Goal: Communication & Community: Answer question/provide support

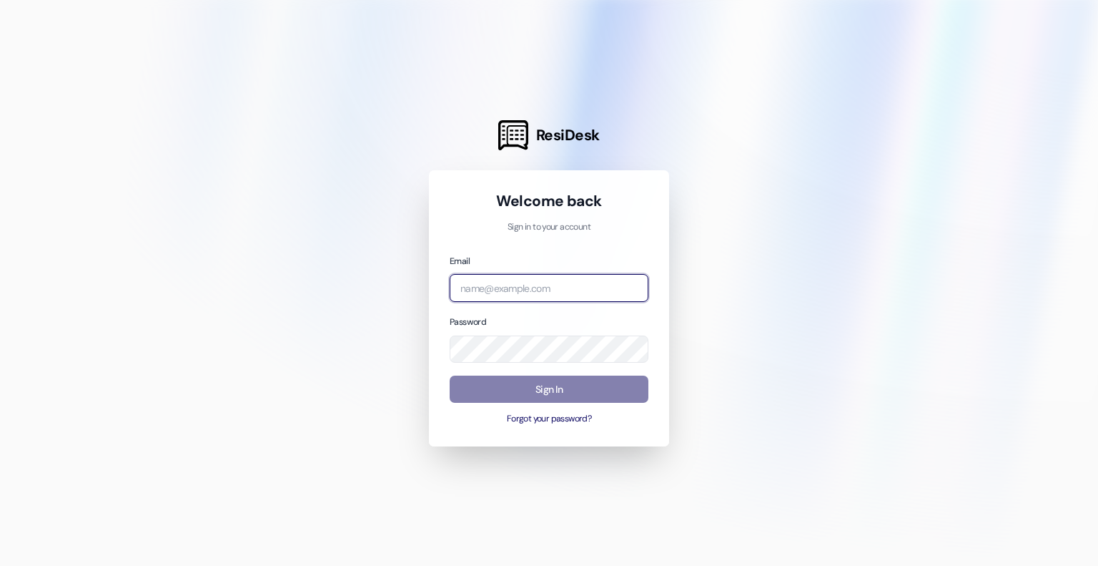
click at [486, 293] on input "email" at bounding box center [549, 288] width 199 height 28
type input "[PERSON_NAME][EMAIL_ADDRESS][PERSON_NAME][DOMAIN_NAME]"
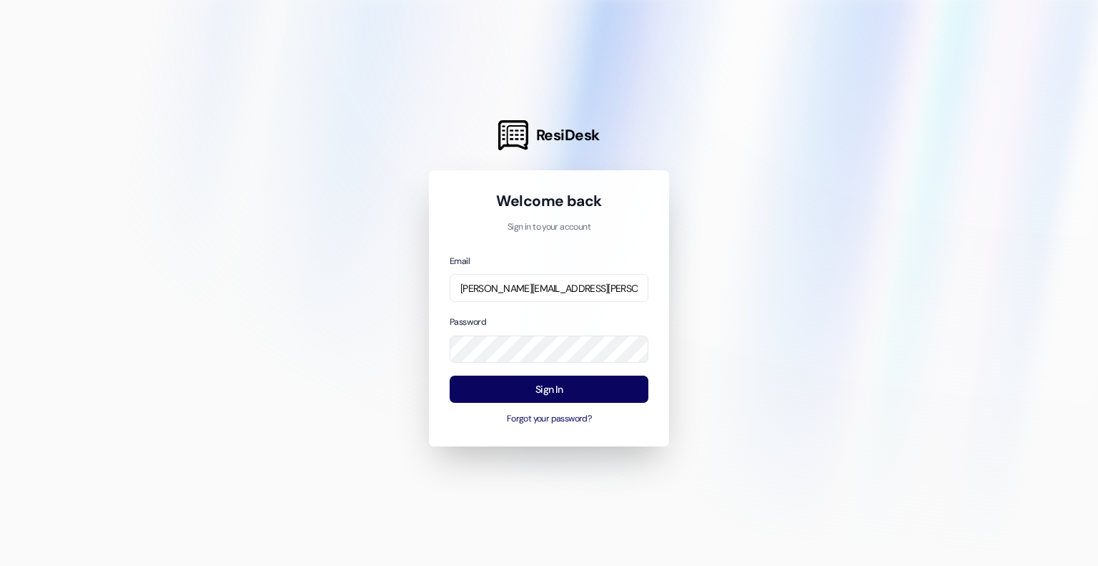
click at [630, 425] on div "Welcome back Sign in to your account Email ryan.steinbergs@sunrisemultifamily.c…" at bounding box center [549, 308] width 240 height 276
click at [614, 388] on button "Sign In" at bounding box center [549, 389] width 199 height 28
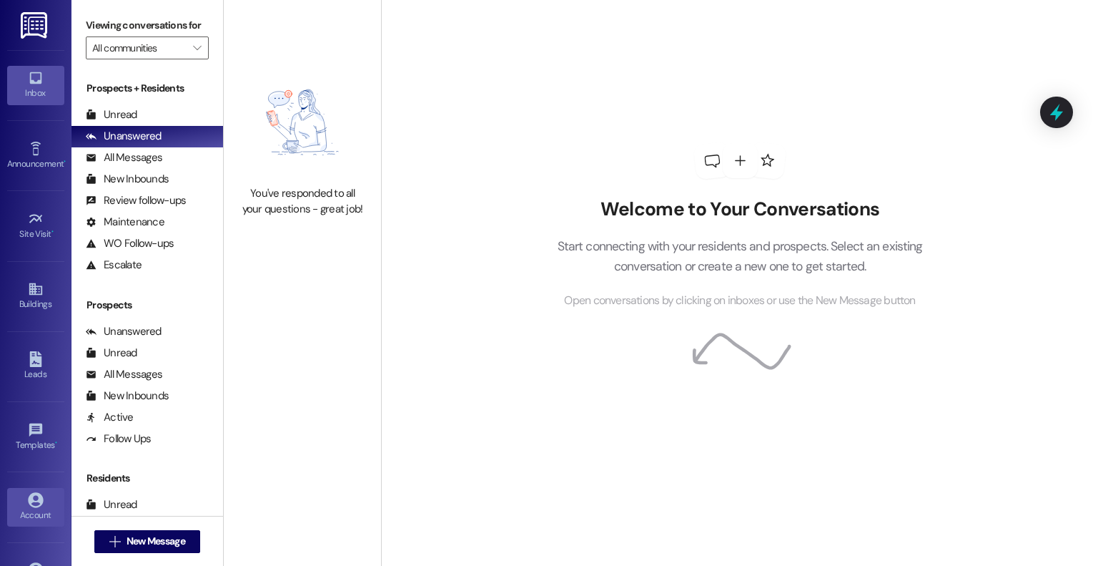
click at [23, 496] on link "Account" at bounding box center [35, 507] width 57 height 39
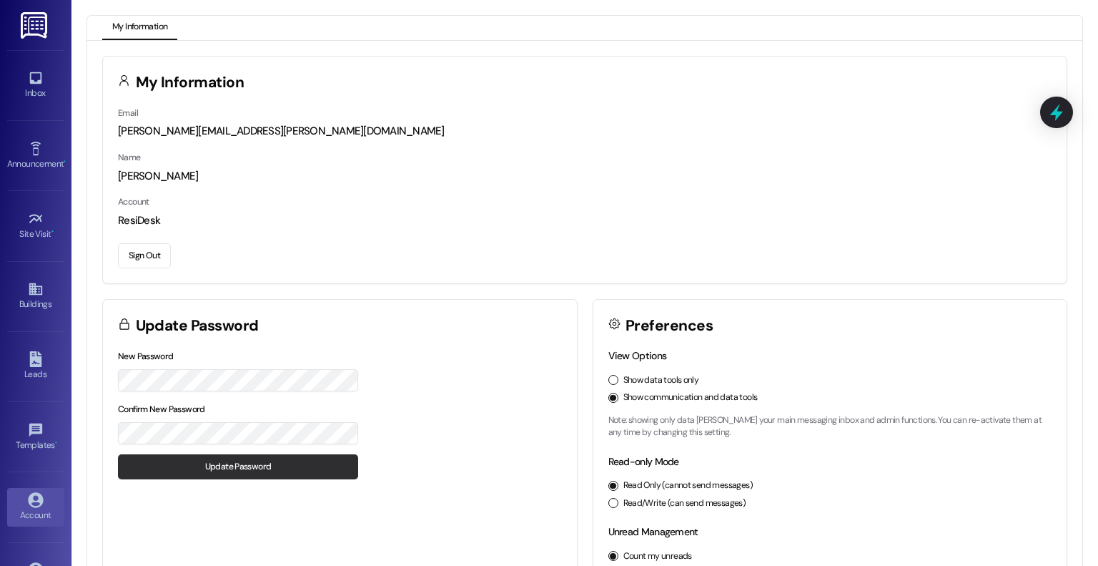
click at [327, 463] on button "Update Password" at bounding box center [238, 466] width 240 height 25
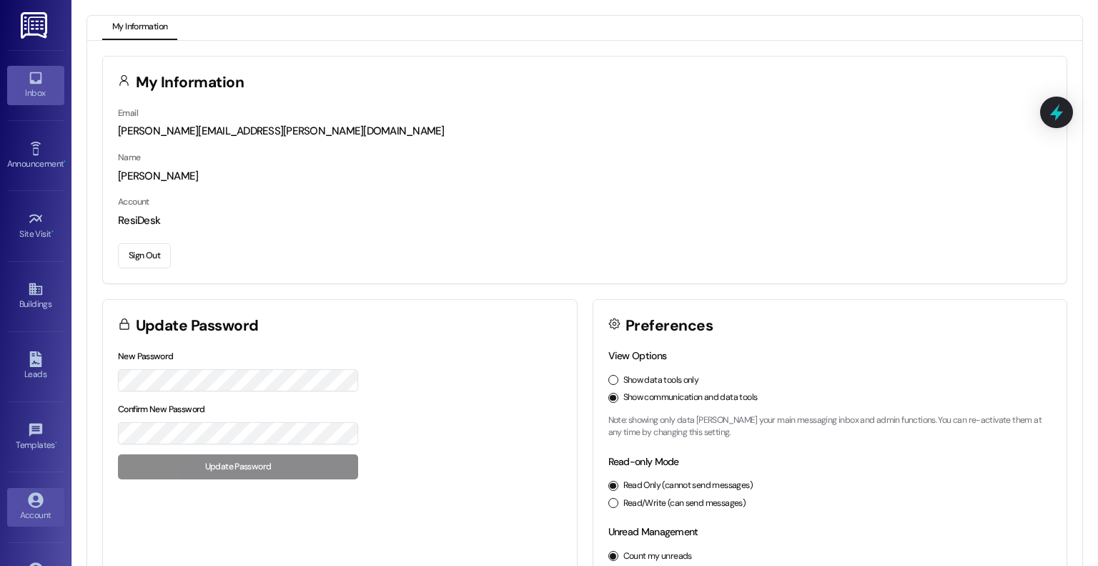
click at [36, 95] on div "Inbox" at bounding box center [36, 93] width 72 height 14
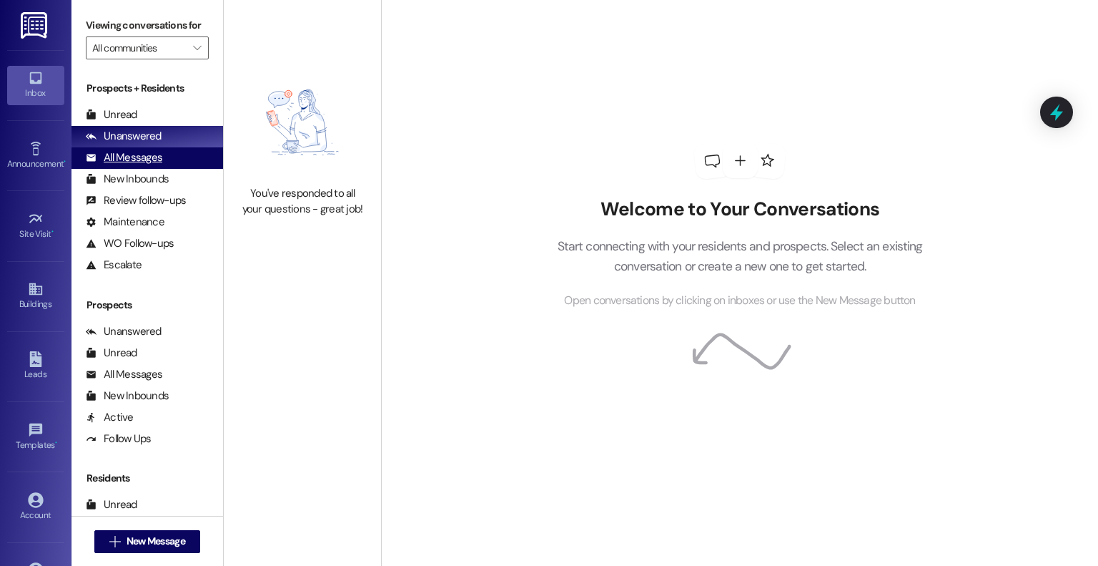
click at [147, 152] on div "All Messages" at bounding box center [124, 157] width 77 height 15
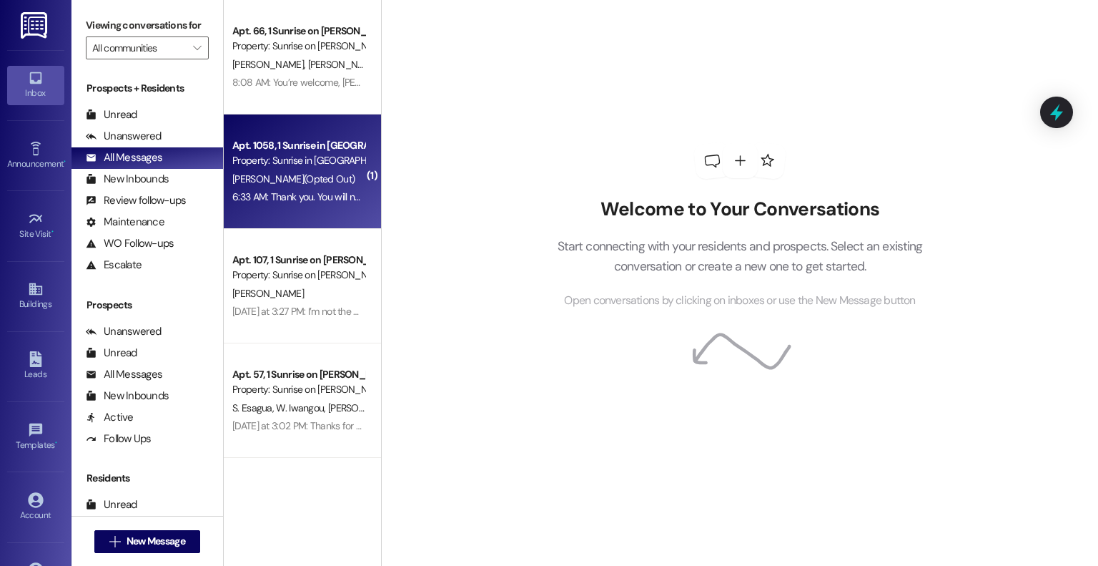
click at [337, 208] on div "Apt. 1058, 1 Sunrise in [GEOGRAPHIC_DATA] Property: Sunrise in [PERSON_NAME][GE…" at bounding box center [302, 171] width 157 height 114
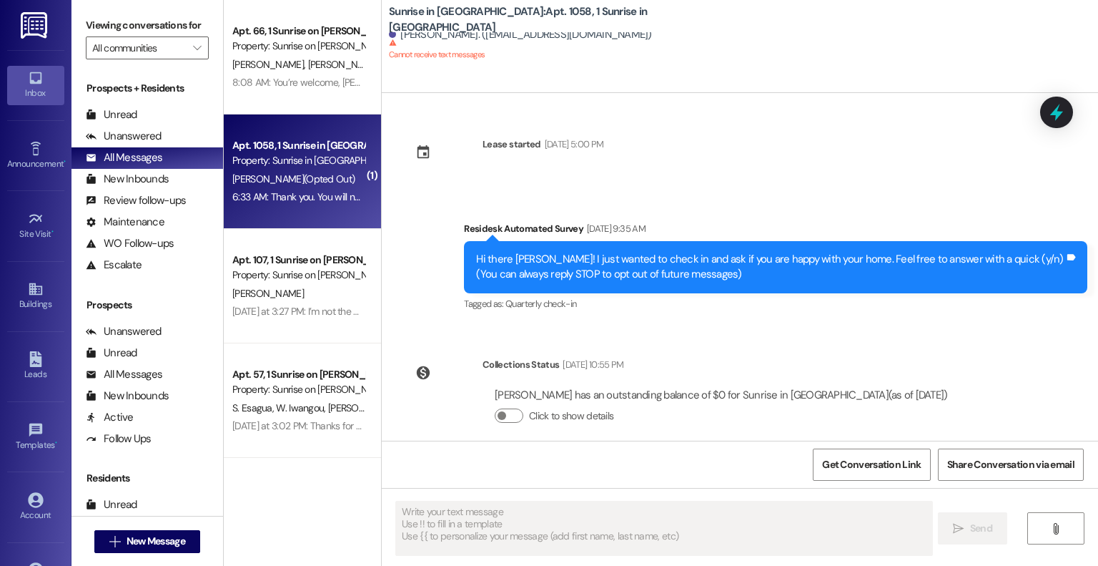
type textarea "Fetching suggested responses. Please feel free to read through the conversation…"
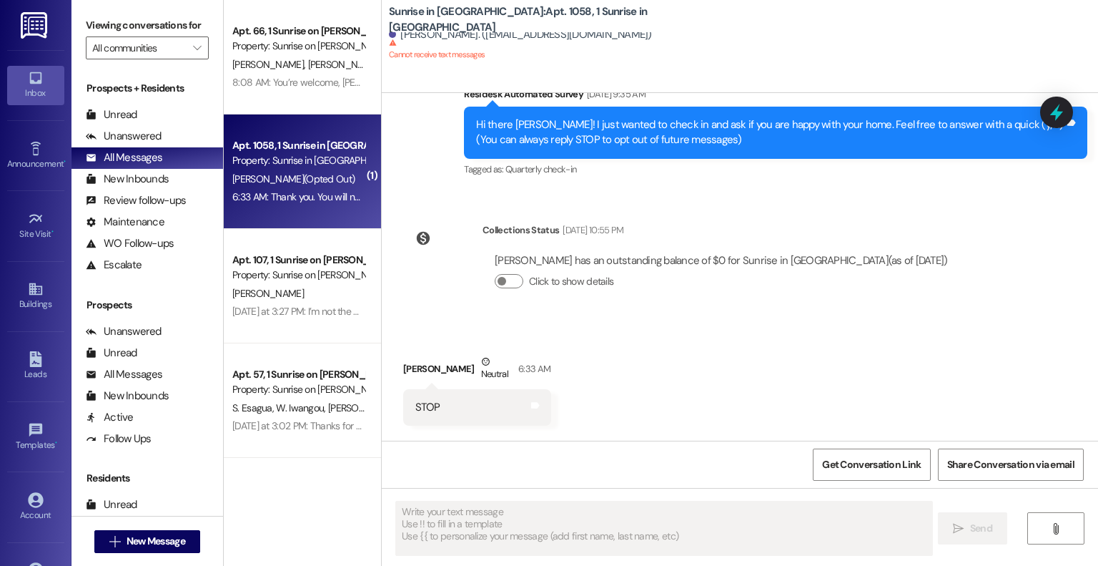
scroll to position [140, 0]
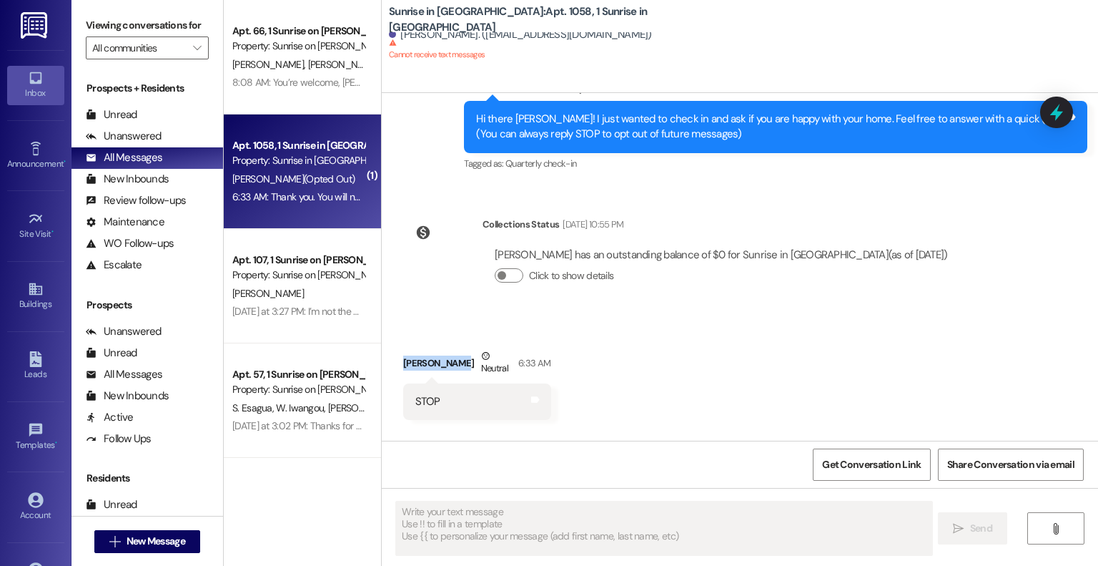
drag, startPoint x: 445, startPoint y: 360, endPoint x: 396, endPoint y: 363, distance: 48.7
click at [403, 363] on div "[PERSON_NAME] Neutral 6:33 AM" at bounding box center [476, 365] width 147 height 35
copy div "[PERSON_NAME]"
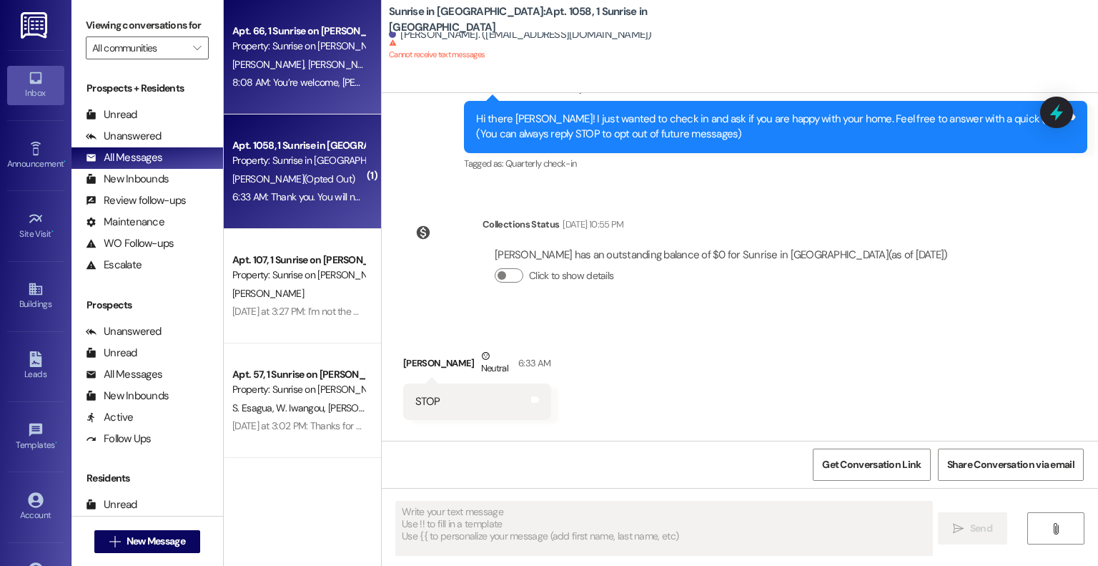
click at [307, 72] on div "[PERSON_NAME] [PERSON_NAME]" at bounding box center [298, 65] width 135 height 18
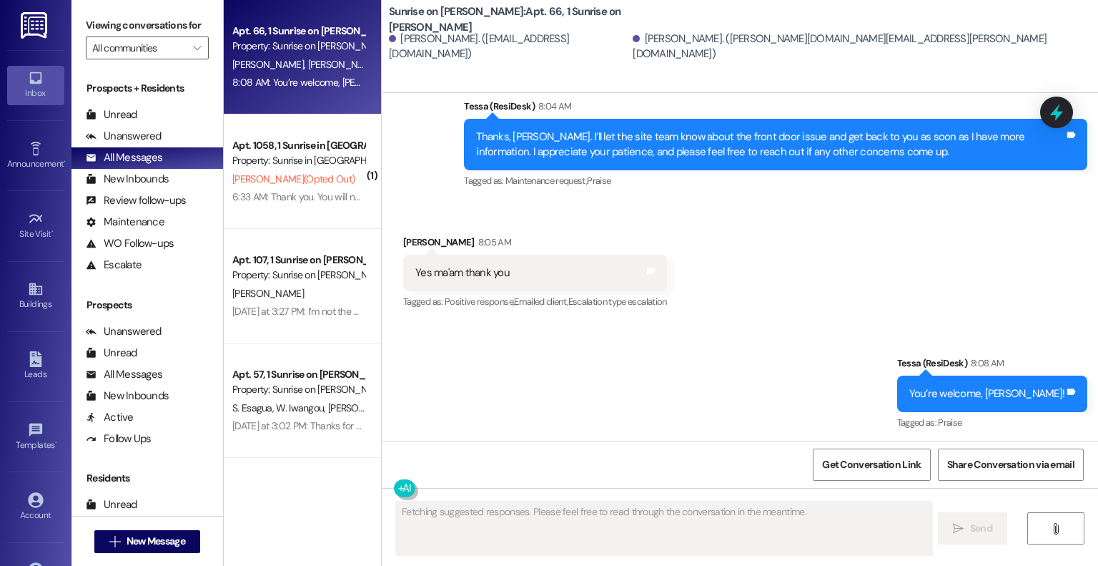
scroll to position [6091, 0]
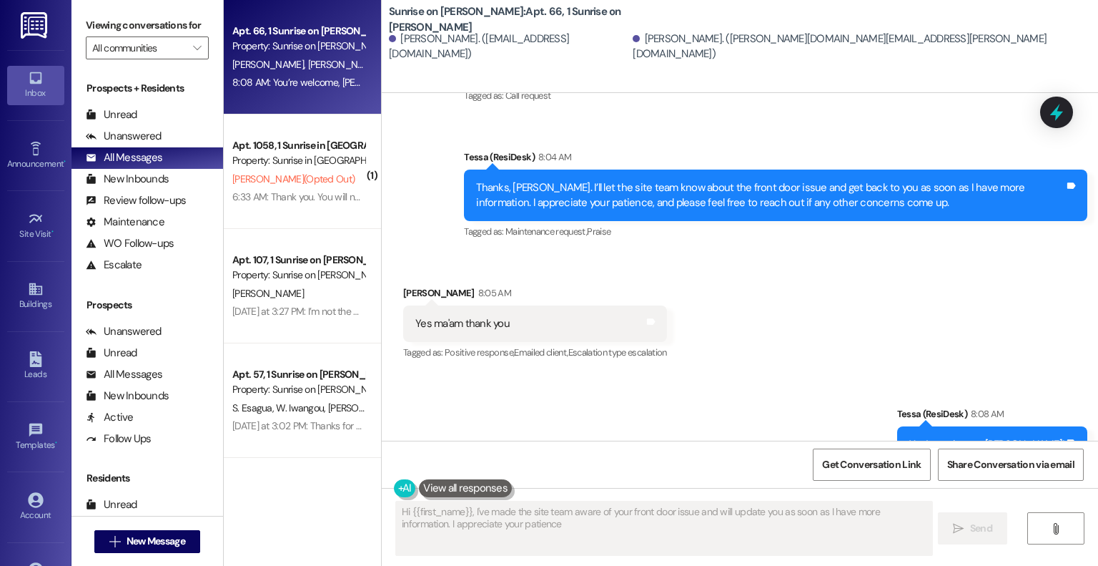
type textarea "Hi {{first_name}}, I've made the site team aware of your front door issue and w…"
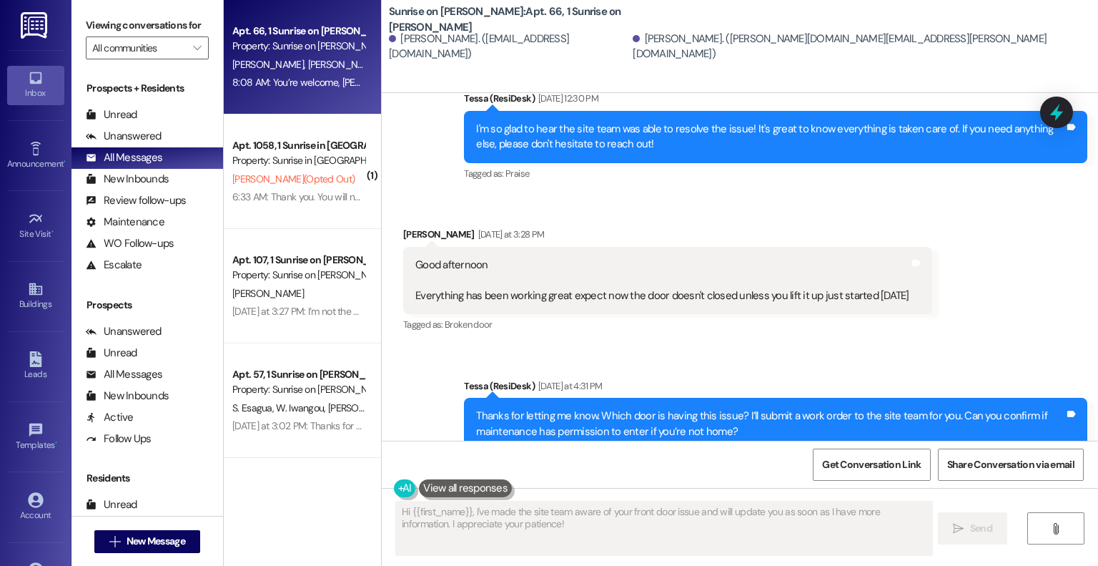
scroll to position [5286, 0]
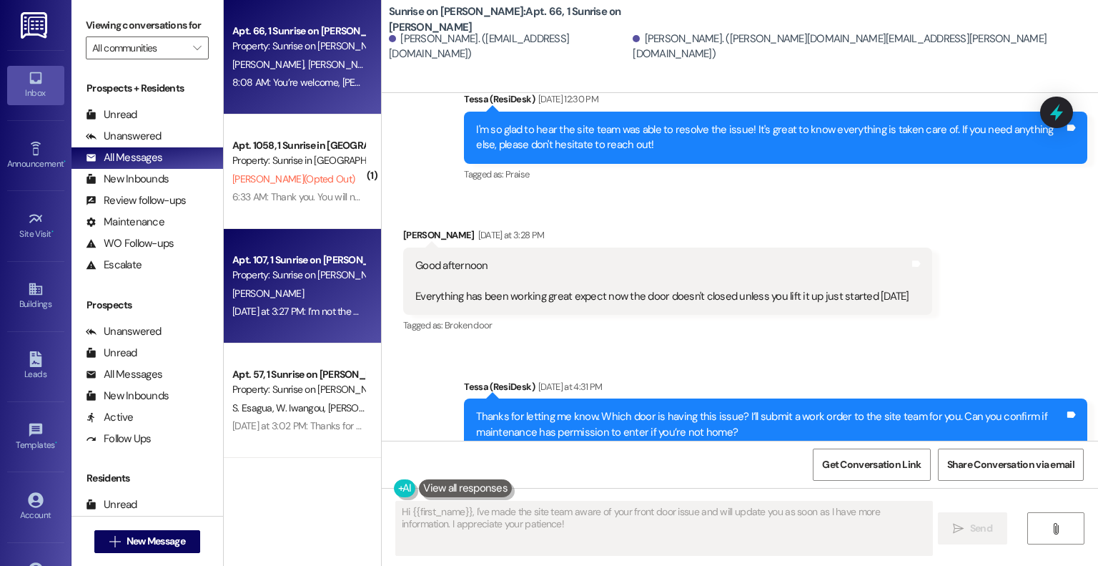
click at [344, 282] on div "Property: Sunrise on [PERSON_NAME]" at bounding box center [298, 274] width 132 height 15
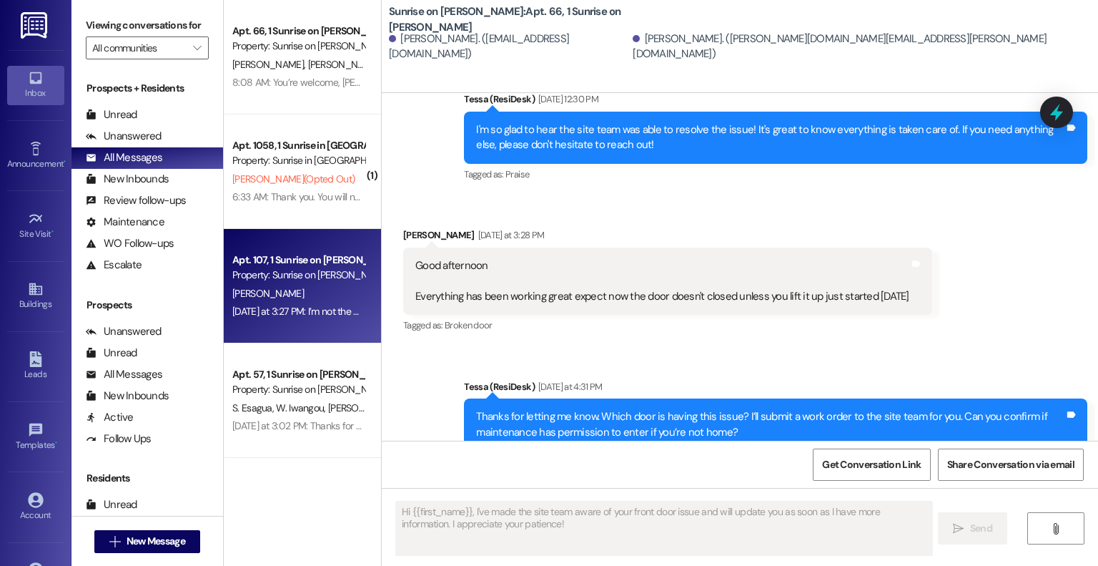
type textarea "Fetching suggested responses. Please feel free to read through the conversation…"
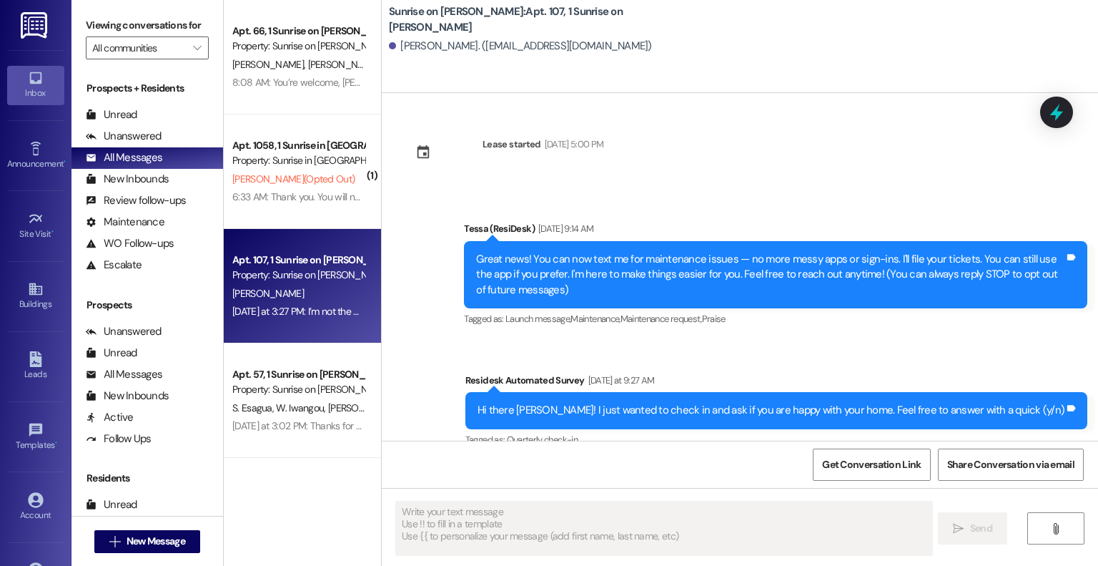
type textarea "Fetching suggested responses. Please feel free to read through the conversation…"
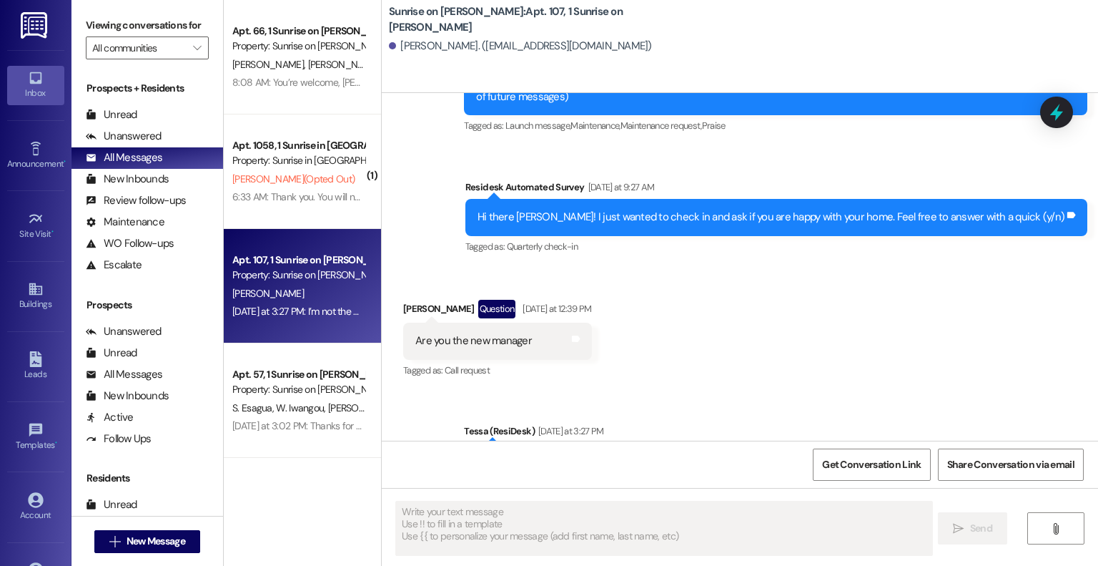
scroll to position [194, 0]
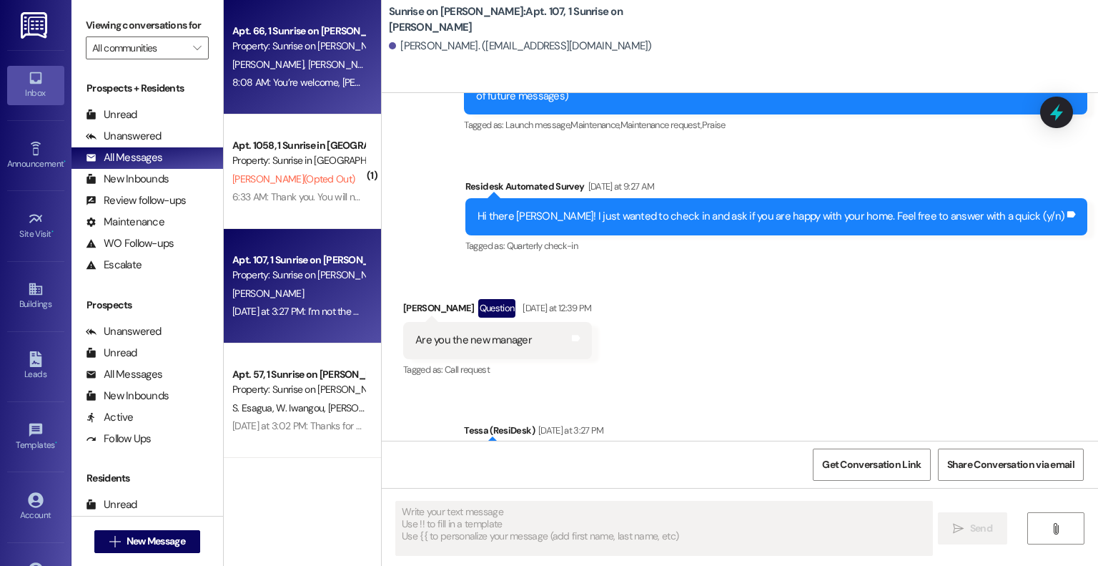
click at [319, 75] on div "8:08 AM: You’re welcome, [PERSON_NAME]! 8:08 AM: You’re welcome, [PERSON_NAME]!" at bounding box center [298, 83] width 135 height 18
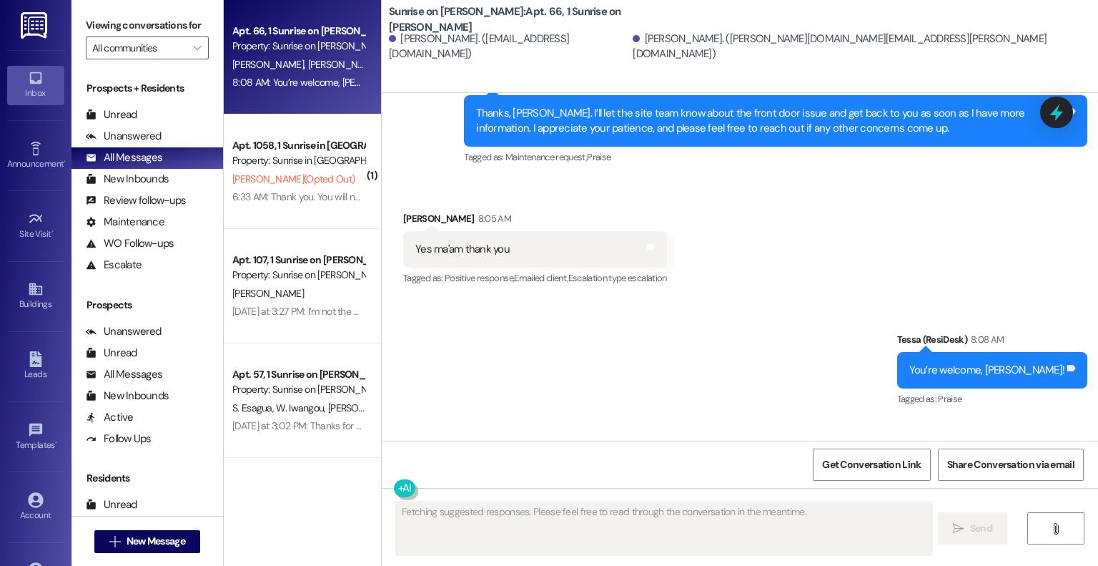
scroll to position [6091, 0]
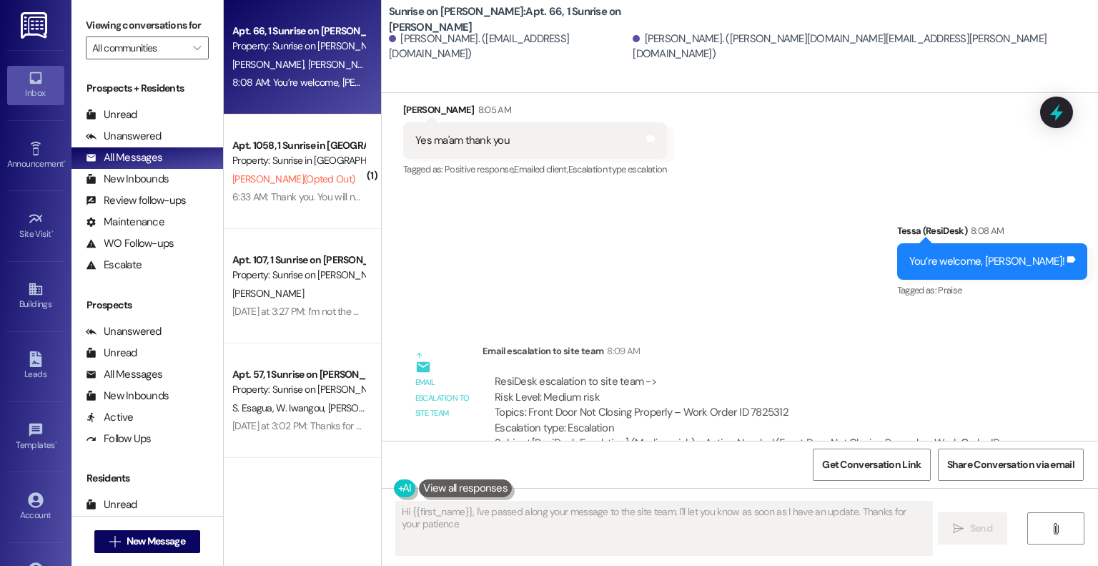
type textarea "Hi {{first_name}}, I've passed along your message to the site team. I'll let yo…"
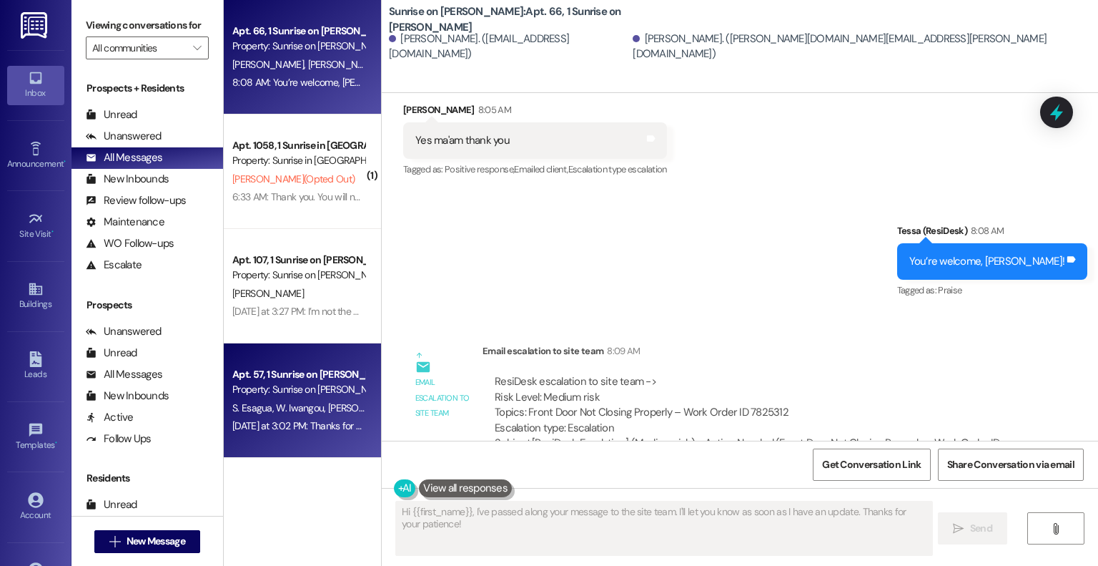
click at [320, 371] on div "Apt. 57, 1 Sunrise on [PERSON_NAME]" at bounding box center [298, 374] width 132 height 15
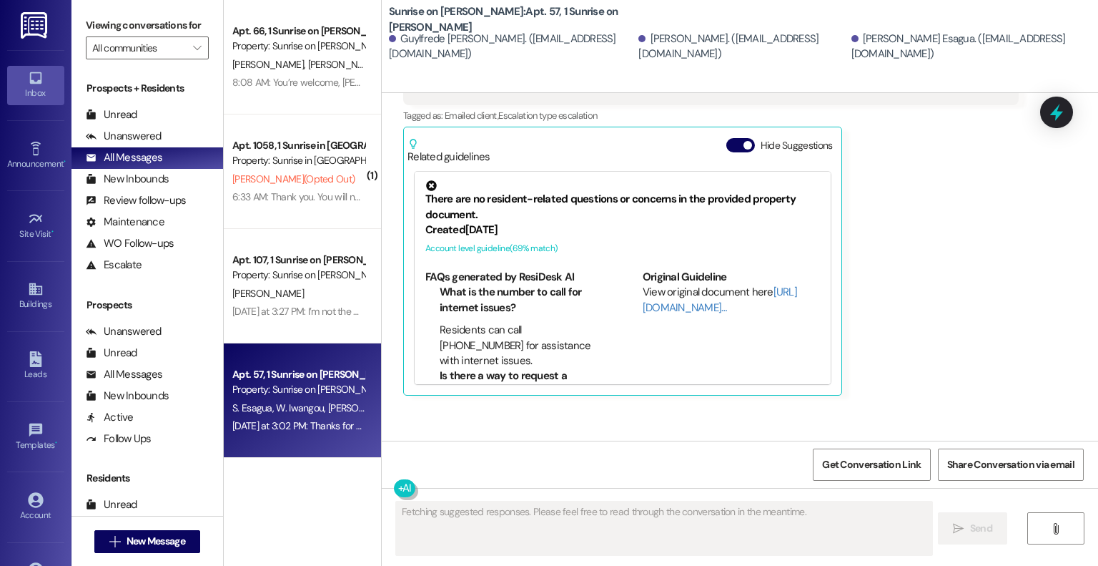
scroll to position [3916, 0]
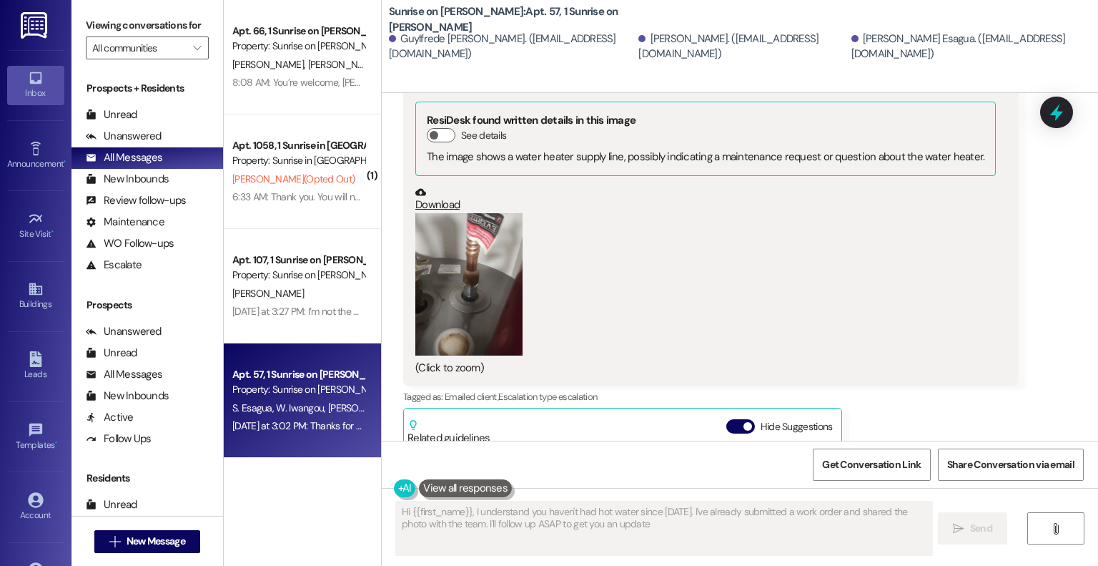
type textarea "Hi {{first_name}}, I understand you haven't had hot water since [DATE]. I've al…"
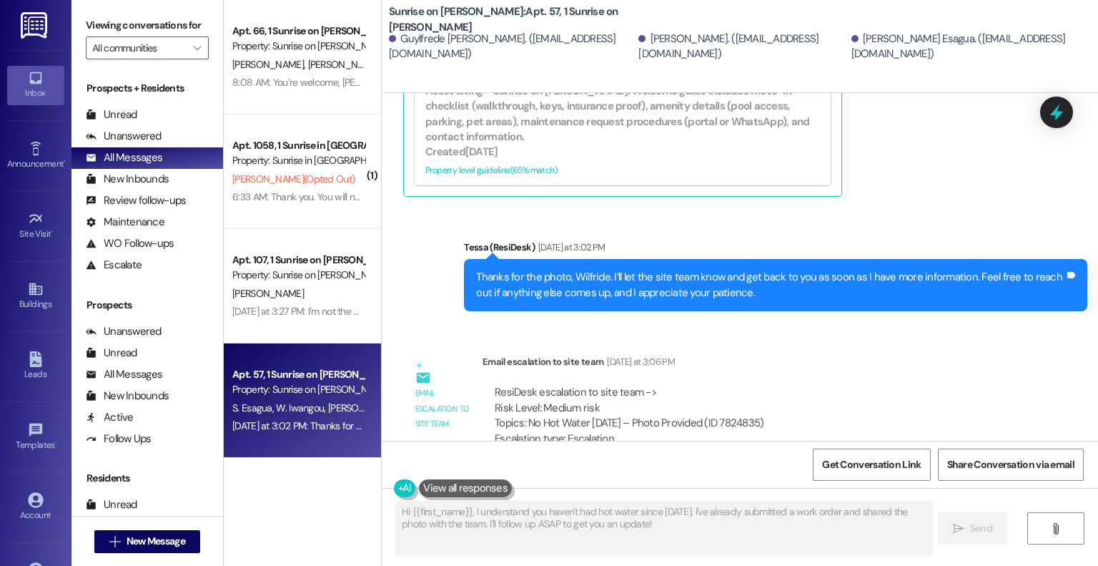
scroll to position [4438, 0]
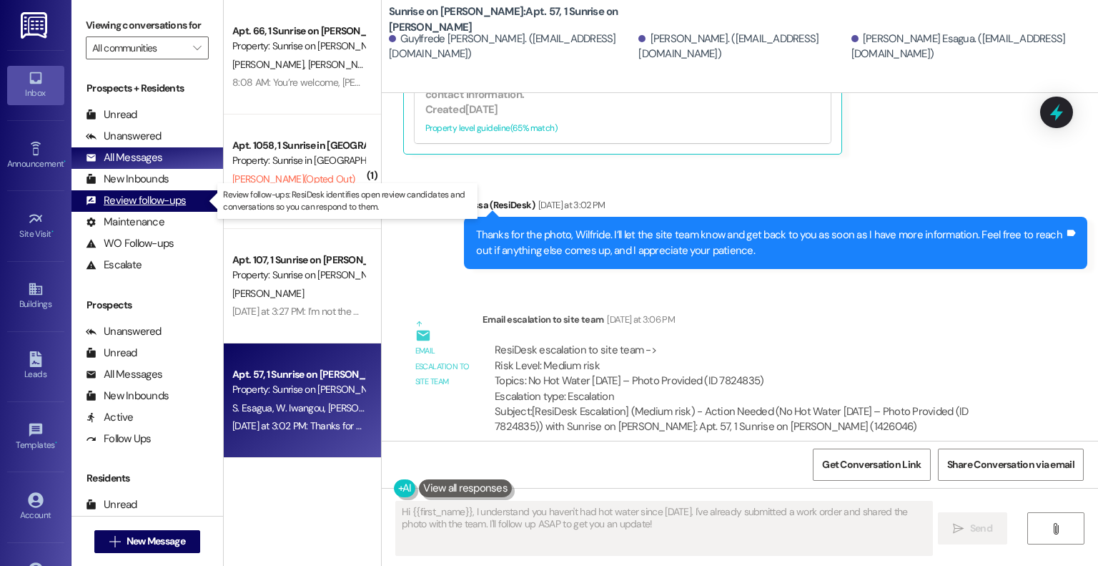
click at [157, 198] on div "Review follow-ups" at bounding box center [136, 200] width 100 height 15
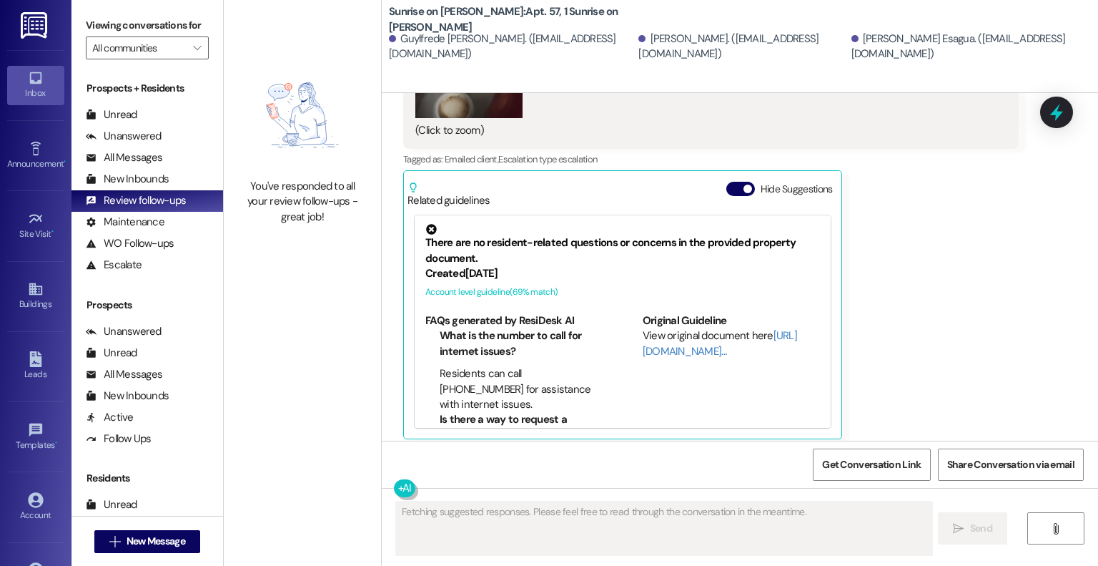
scroll to position [4147, 0]
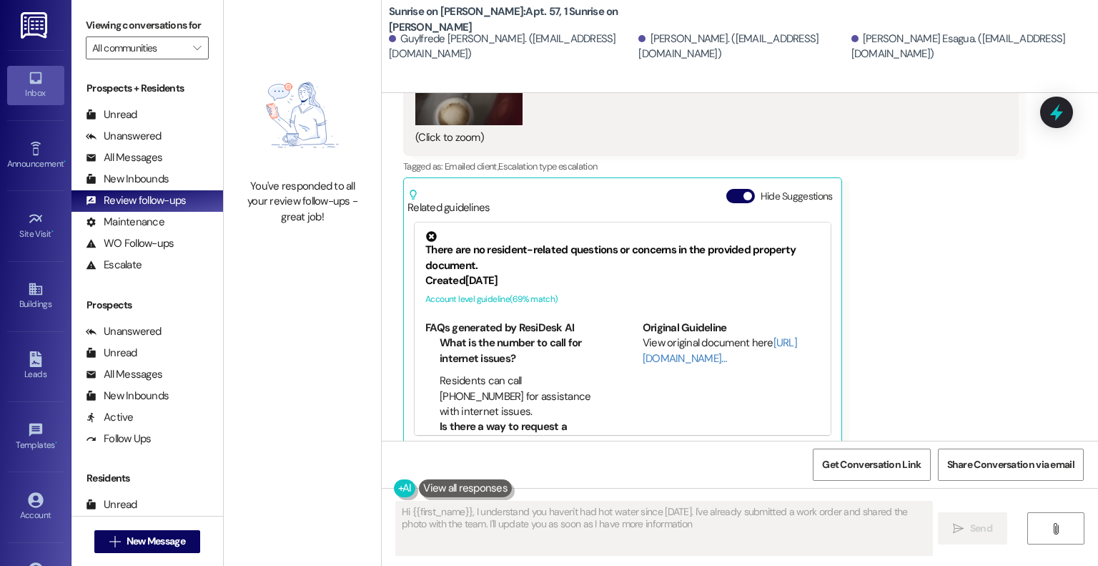
type textarea "Hi {{first_name}}, I understand you haven't had hot water since [DATE]. I've al…"
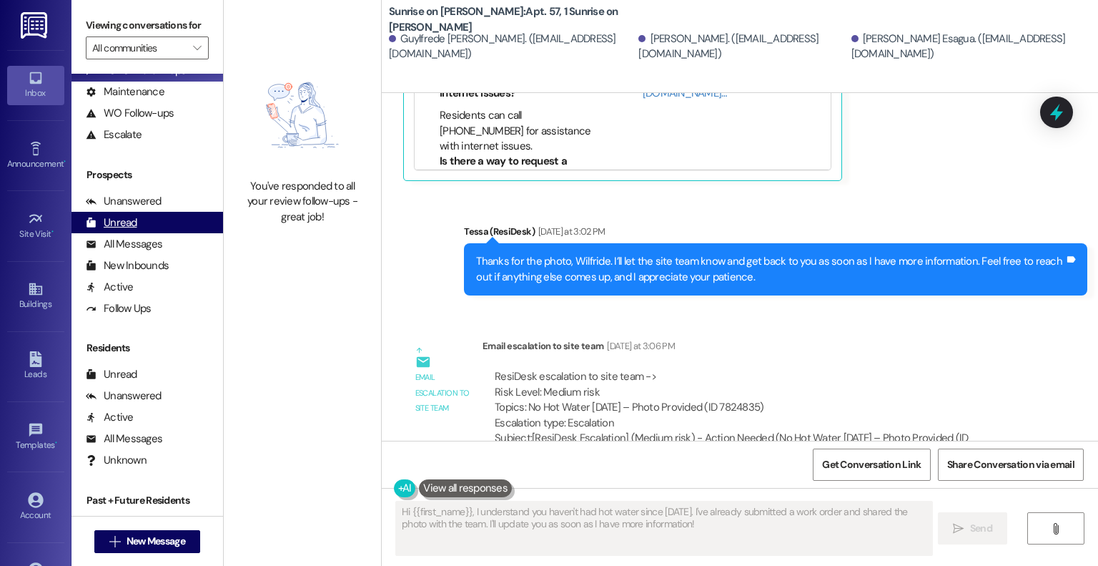
scroll to position [183, 0]
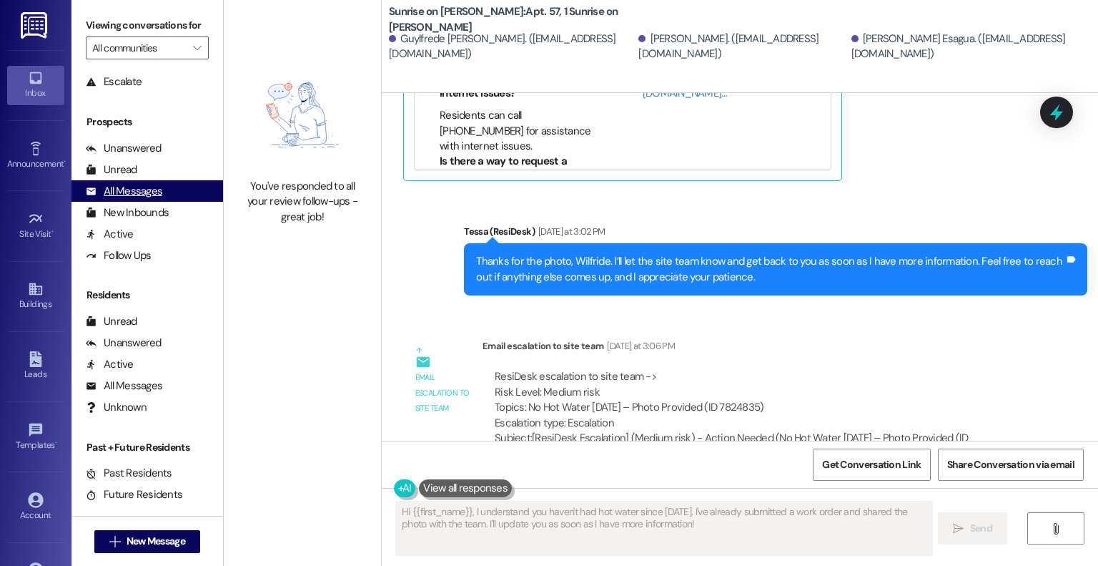
click at [148, 187] on div "All Messages" at bounding box center [124, 191] width 77 height 15
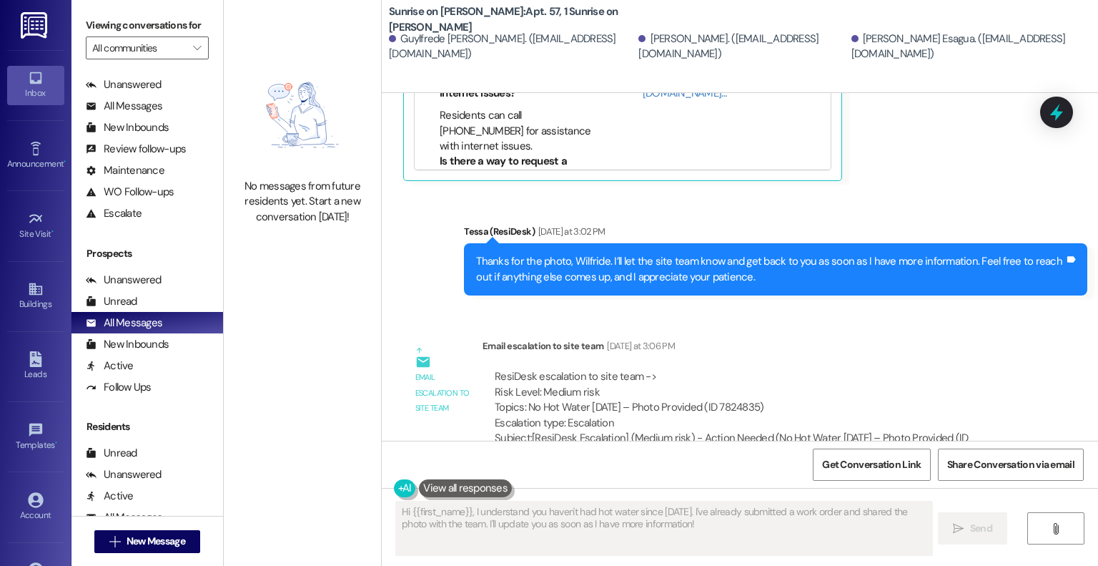
scroll to position [0, 0]
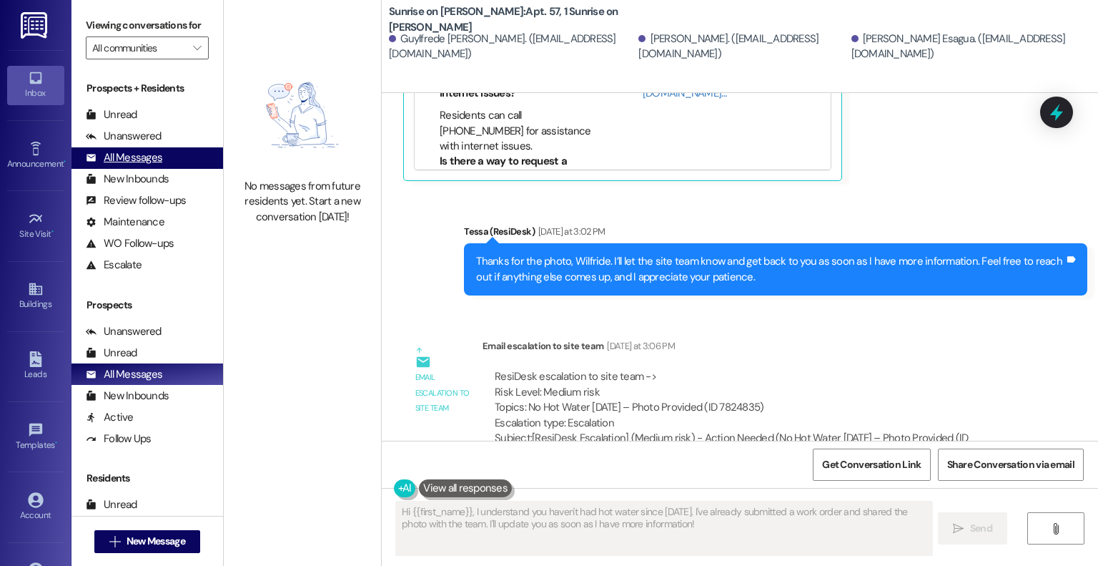
click at [146, 157] on div "All Messages" at bounding box center [124, 157] width 77 height 15
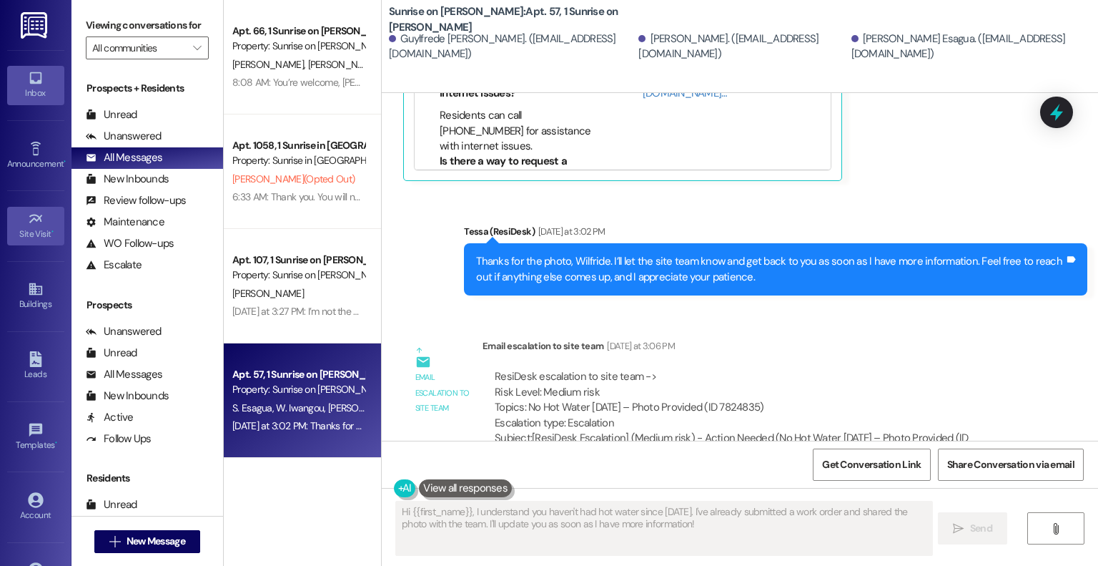
click at [35, 237] on div "Site Visit •" at bounding box center [36, 234] width 72 height 14
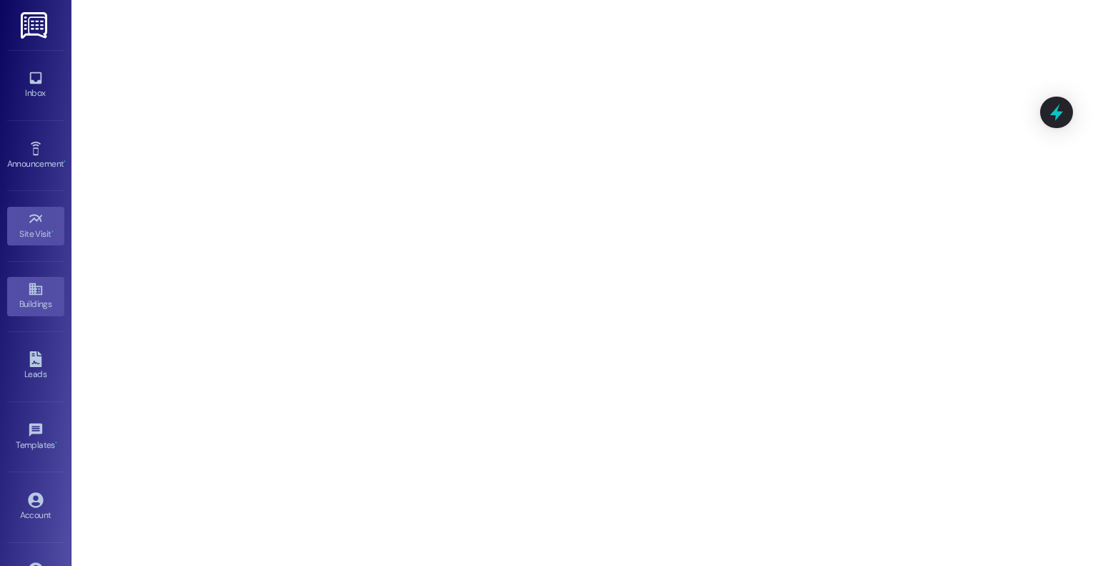
click at [33, 302] on div "Buildings" at bounding box center [36, 304] width 72 height 14
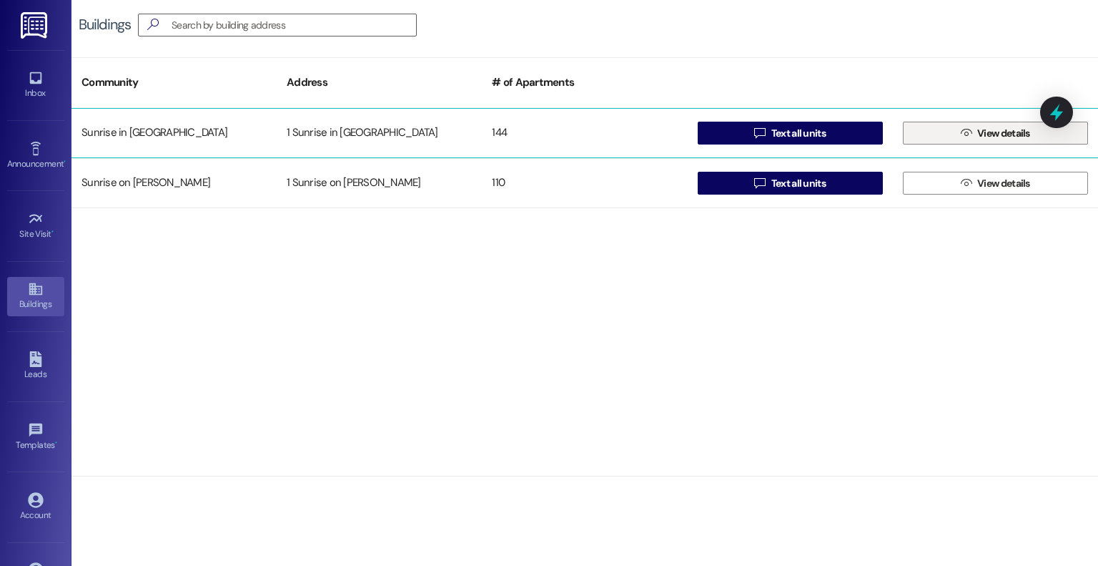
click at [953, 131] on button " View details" at bounding box center [995, 133] width 185 height 23
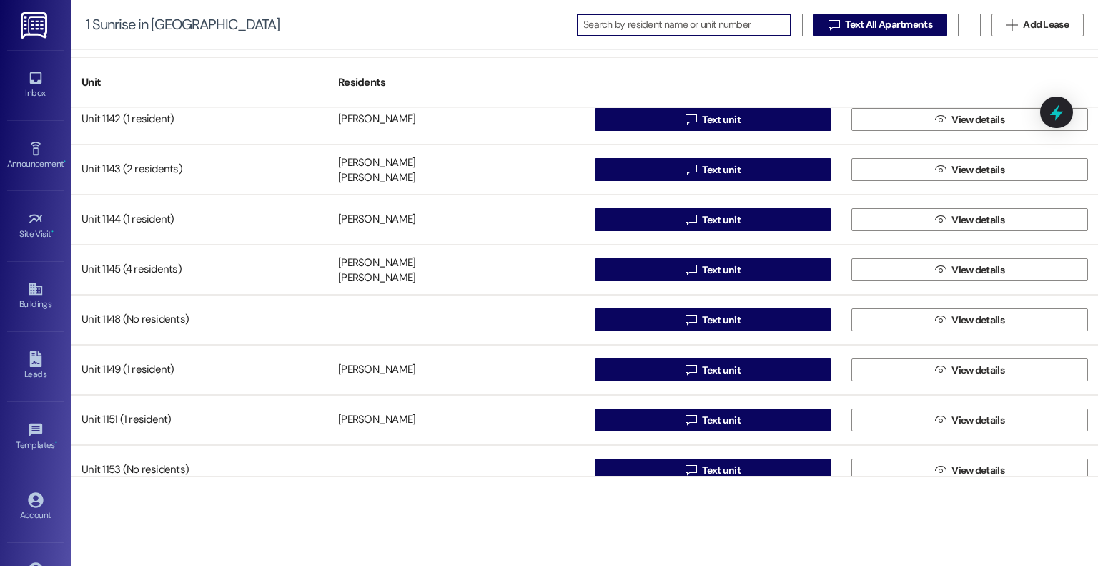
scroll to position [5919, 0]
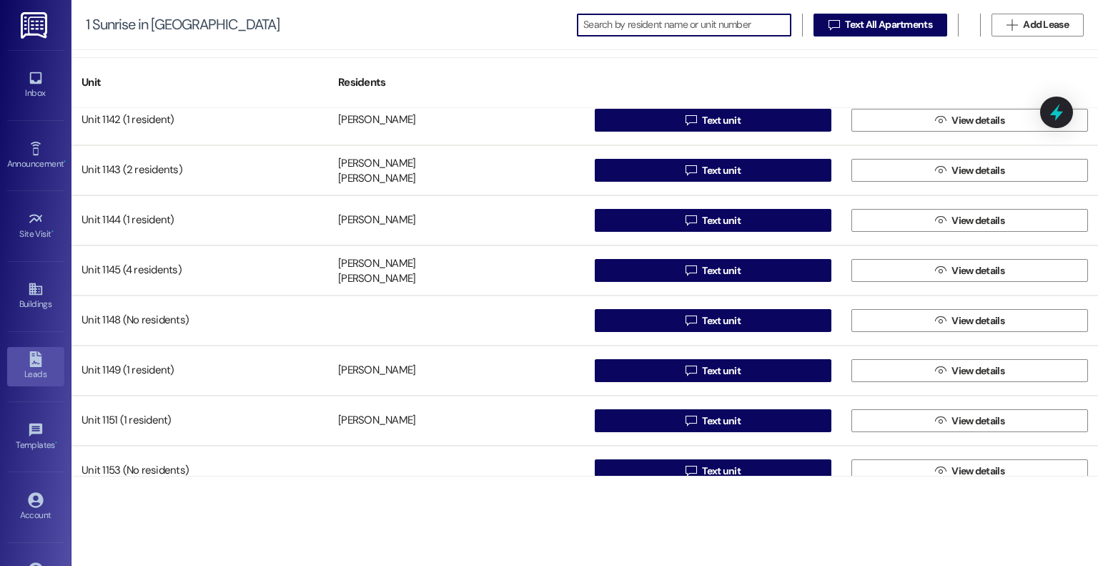
click at [41, 359] on link "Leads" at bounding box center [35, 366] width 57 height 39
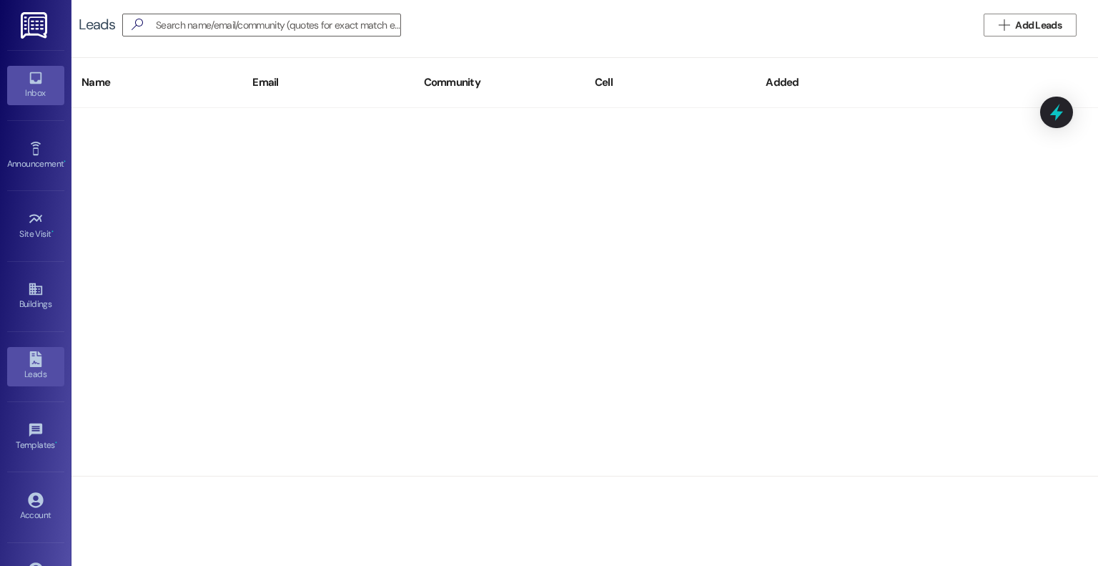
click at [32, 87] on div "Inbox" at bounding box center [36, 93] width 72 height 14
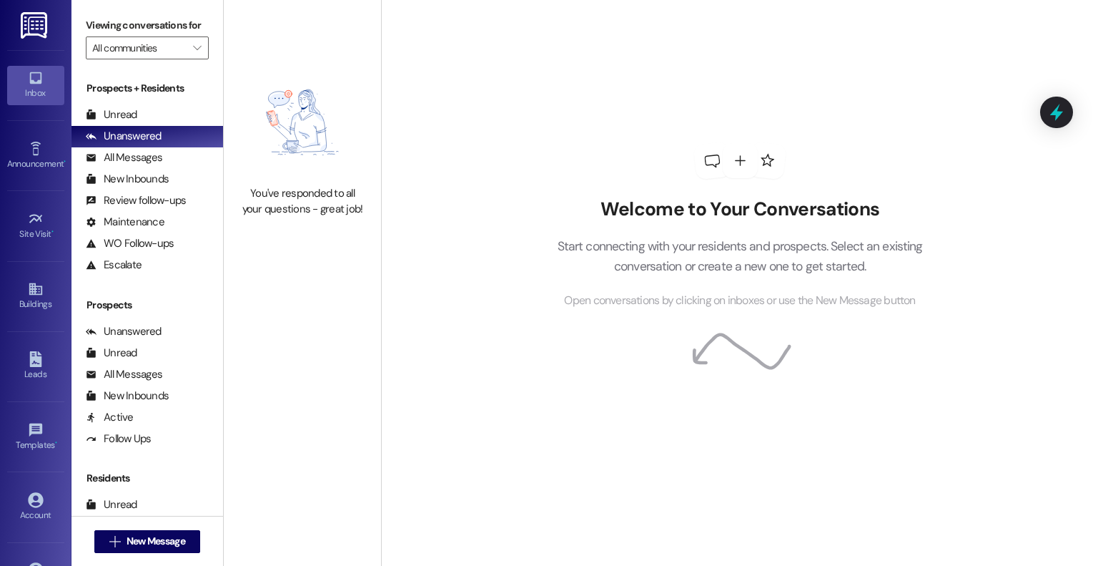
drag, startPoint x: 112, startPoint y: 2, endPoint x: 24, endPoint y: 25, distance: 90.2
click at [24, 25] on img at bounding box center [35, 25] width 29 height 26
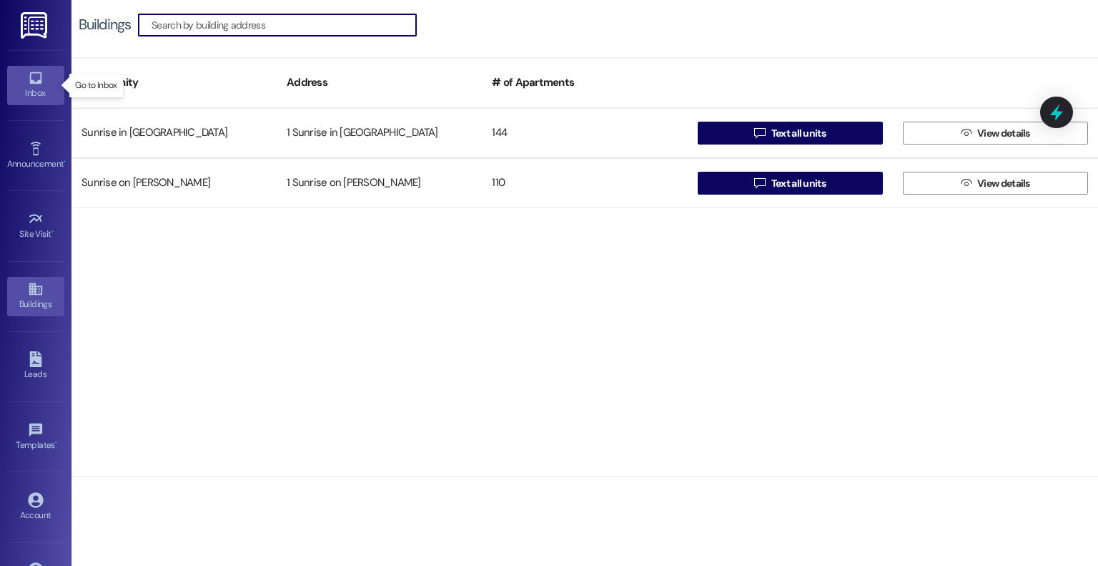
click at [32, 82] on icon at bounding box center [35, 78] width 12 height 12
